Goal: Obtain resource: Download file/media

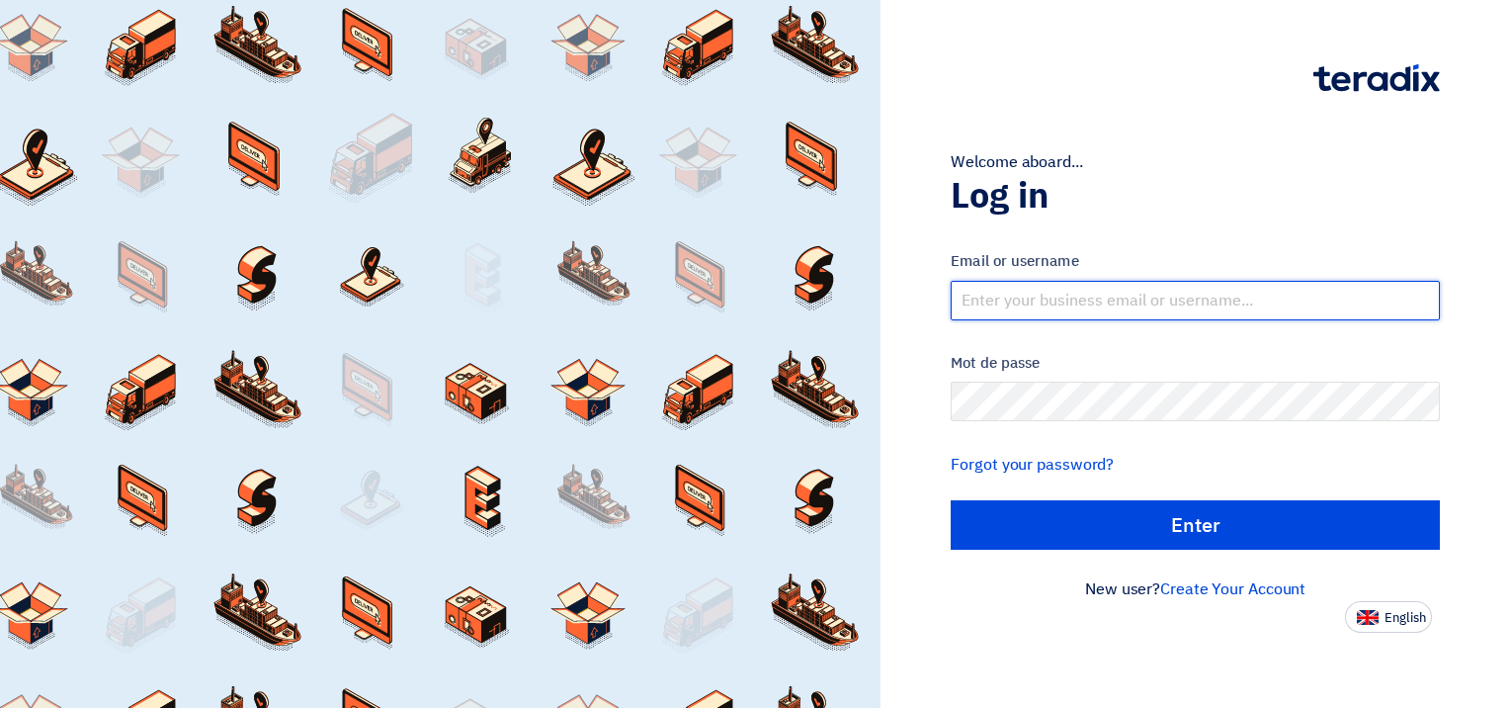
click at [1048, 302] on input "text" at bounding box center [1195, 301] width 489 height 40
type input "[EMAIL_ADDRESS][DOMAIN_NAME]"
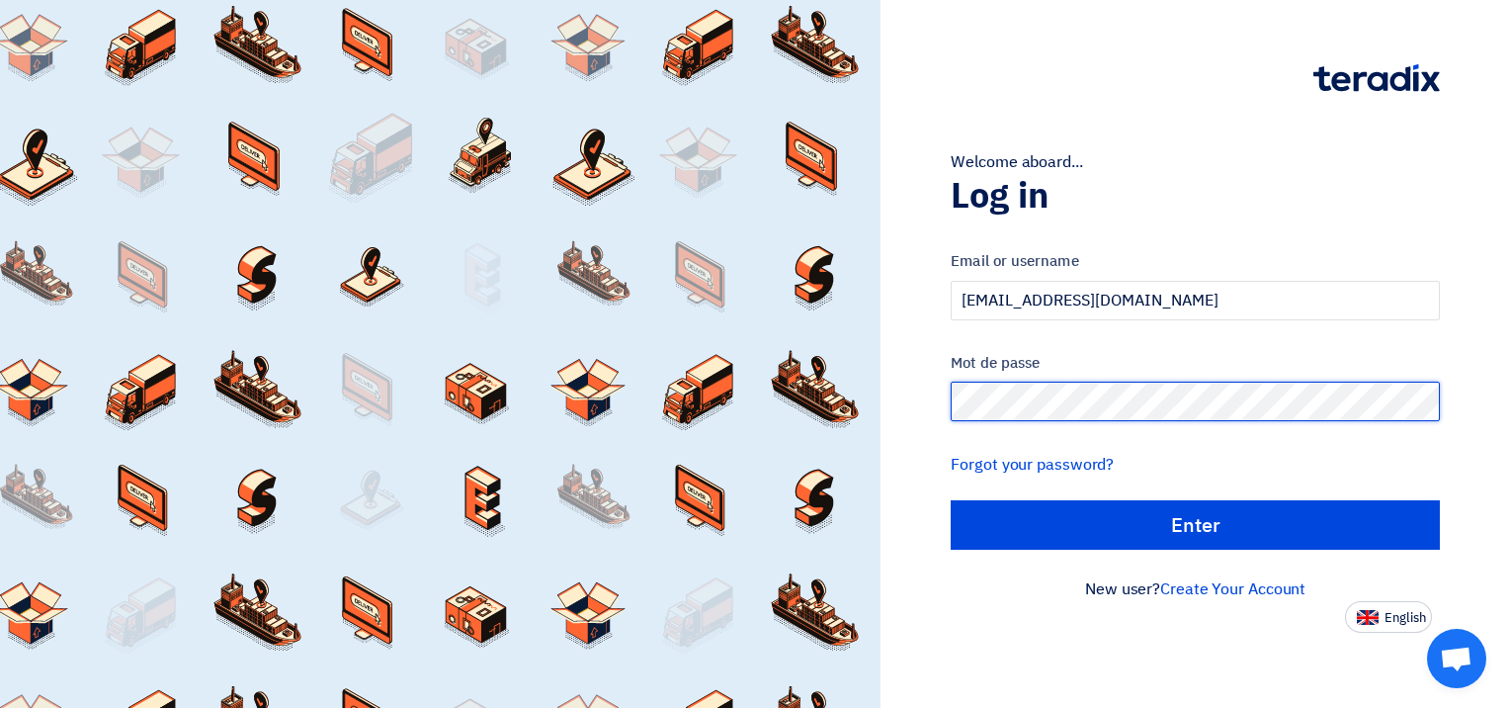
click at [951, 500] on input "Enter" at bounding box center [1195, 524] width 489 height 49
type input "Sign in"
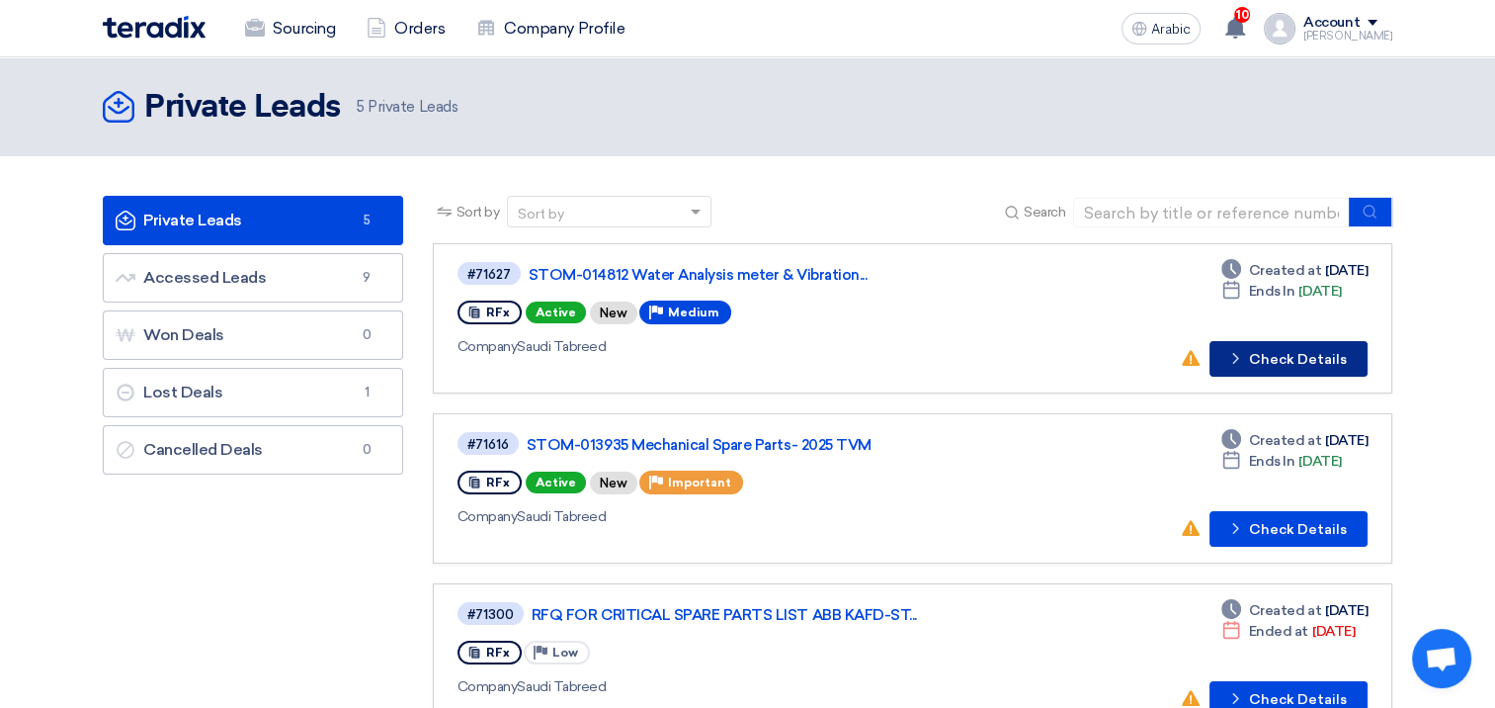
click at [1321, 360] on font "Check Details" at bounding box center [1298, 360] width 98 height 14
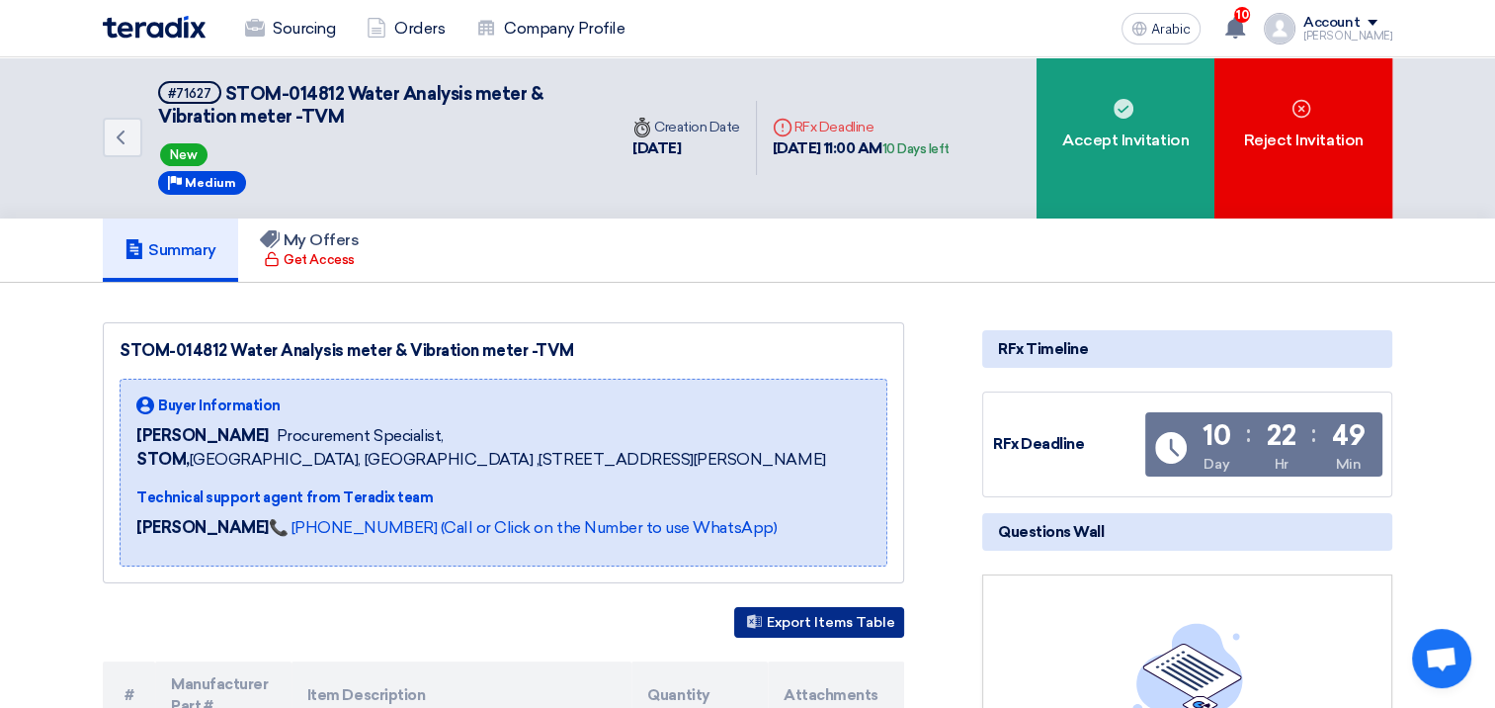
click at [874, 631] on font "Export Items Table" at bounding box center [831, 622] width 128 height 17
